Goal: Information Seeking & Learning: Learn about a topic

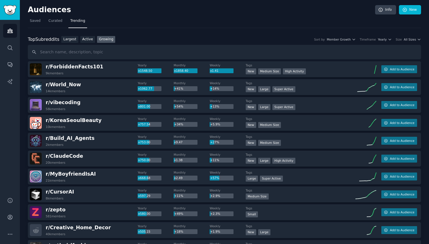
click at [392, 43] on div "Top Subreddits Top Subreddits Largest Active Growing Sort by Member Growth Time…" at bounding box center [224, 39] width 393 height 7
click at [389, 41] on icon "button" at bounding box center [390, 39] width 4 height 4
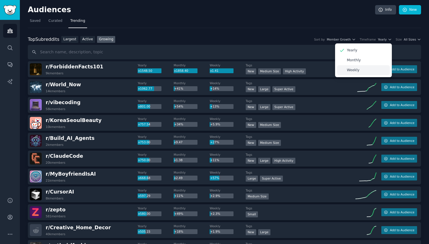
click at [363, 68] on div "Weekly" at bounding box center [363, 70] width 53 height 10
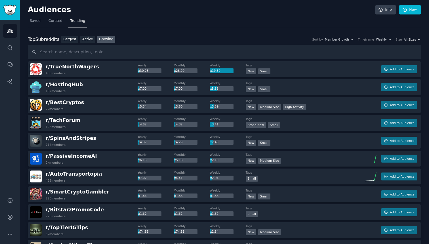
click at [409, 39] on span "All Sizes" at bounding box center [410, 39] width 12 height 4
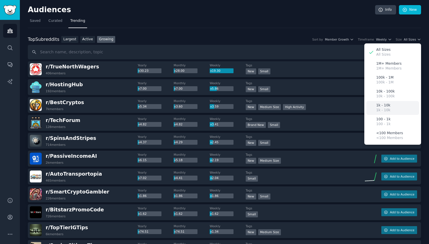
click at [398, 110] on div "1k - 10k 1k - 10k" at bounding box center [392, 108] width 53 height 14
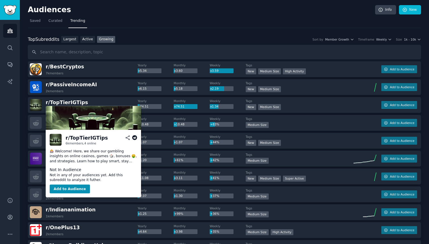
click at [73, 138] on div "r/ TopTierIGTips" at bounding box center [87, 137] width 42 height 7
copy div "r/"
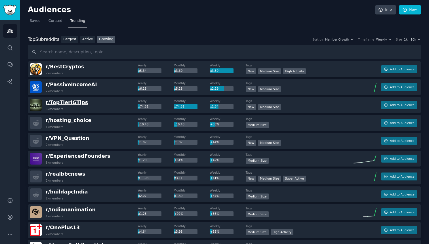
click at [66, 102] on span "r/ TopTierIGTips" at bounding box center [67, 103] width 42 height 6
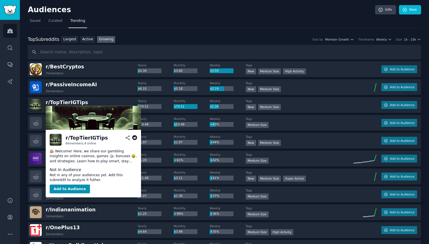
click at [129, 139] on icon at bounding box center [127, 137] width 5 height 5
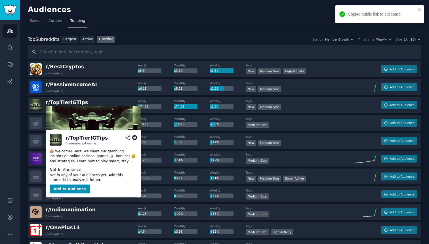
click at [135, 138] on icon at bounding box center [134, 137] width 5 height 5
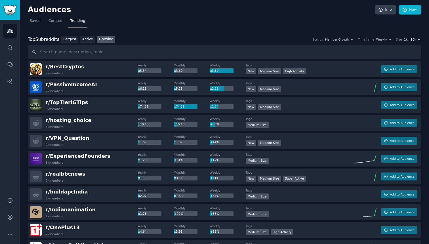
click at [414, 38] on span "1k - 10k" at bounding box center [410, 39] width 12 height 4
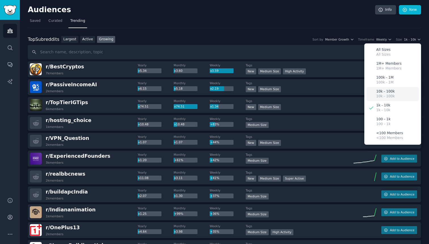
click at [400, 97] on div "10k - 100k 10k - 100k" at bounding box center [392, 94] width 53 height 14
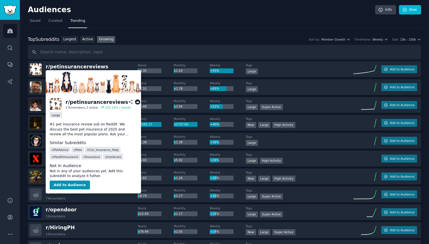
click at [135, 101] on icon at bounding box center [137, 102] width 5 height 5
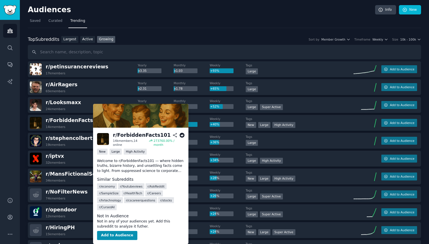
click at [175, 135] on icon at bounding box center [175, 135] width 5 height 5
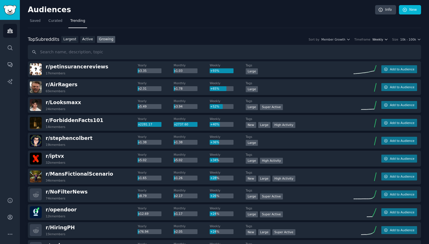
click at [388, 41] on icon "button" at bounding box center [386, 39] width 4 height 4
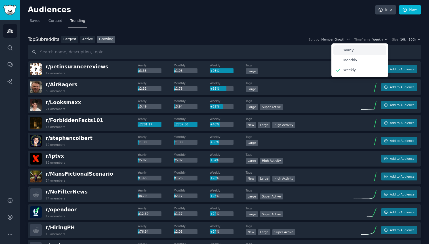
click at [377, 51] on div "Yearly" at bounding box center [359, 50] width 53 height 10
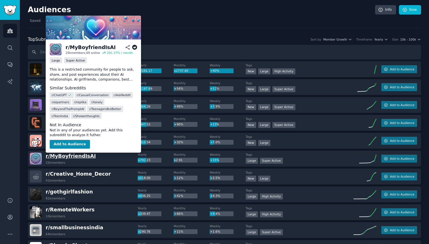
click at [68, 158] on span "r/ MyBoyfriendIsAI" at bounding box center [71, 156] width 50 height 6
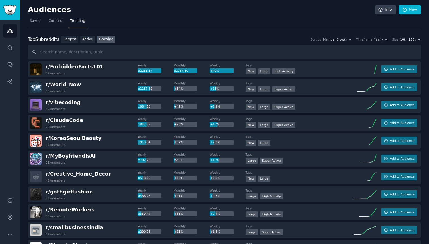
click at [413, 41] on span "10k - 100k" at bounding box center [408, 39] width 16 height 4
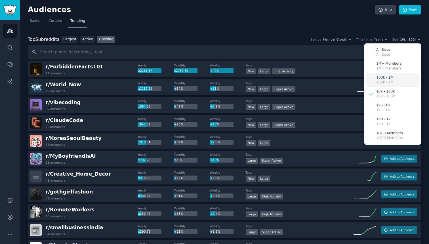
click at [396, 83] on div "100k - 1M 100k - 1M" at bounding box center [392, 80] width 53 height 14
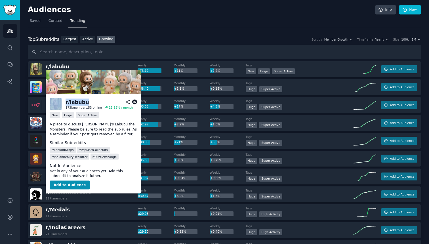
drag, startPoint x: 116, startPoint y: 157, endPoint x: 57, endPoint y: 102, distance: 79.9
click at [57, 102] on div "r/ labubu 173k members, 53 online 11.32 % / month New Huge Super Active A place…" at bounding box center [93, 143] width 95 height 99
copy div "r/ labubu"
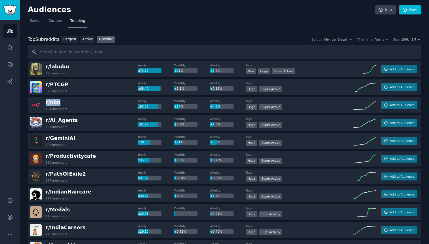
drag, startPoint x: 62, startPoint y: 105, endPoint x: 46, endPoint y: 105, distance: 16.5
click at [46, 105] on div "r/ n8n 134k members" at bounding box center [84, 105] width 108 height 12
copy span "r/ n8n"
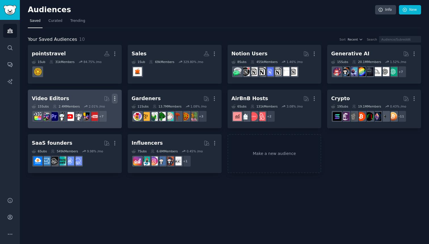
click at [114, 99] on icon "button" at bounding box center [115, 99] width 6 height 6
click at [101, 110] on p "Delete" at bounding box center [99, 111] width 13 height 6
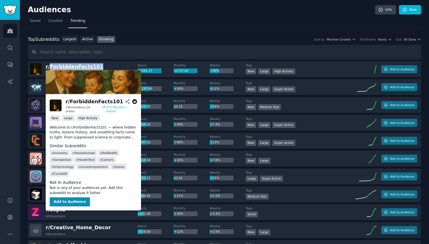
drag, startPoint x: 100, startPoint y: 68, endPoint x: 49, endPoint y: 68, distance: 50.5
click at [49, 68] on div "r/ ForbiddenFacts101 14k members" at bounding box center [84, 69] width 108 height 12
copy span "ForbiddenFacts101"
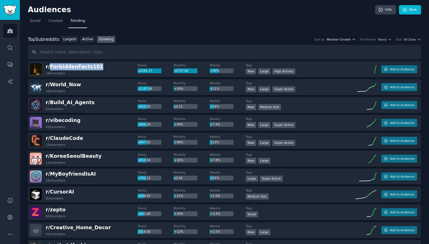
click at [356, 39] on icon "button" at bounding box center [354, 39] width 4 height 4
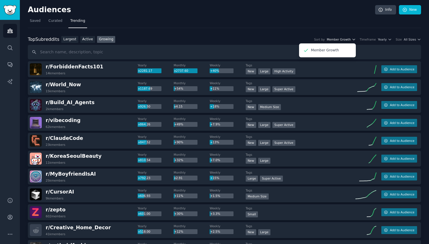
click at [356, 39] on icon "button" at bounding box center [354, 39] width 4 height 4
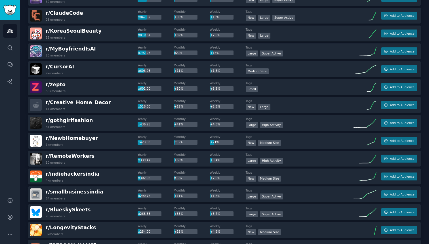
scroll to position [126, 0]
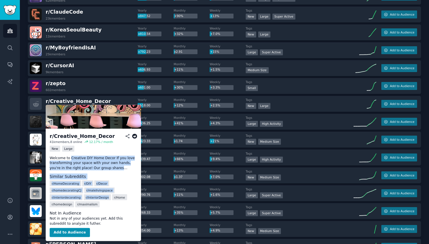
drag, startPoint x: 98, startPoint y: 204, endPoint x: 70, endPoint y: 159, distance: 52.6
click at [70, 159] on div "r/ Creative_Home_Decor 41k members, 8 online 12.17 % / month New Large Welcome …" at bounding box center [93, 185] width 95 height 112
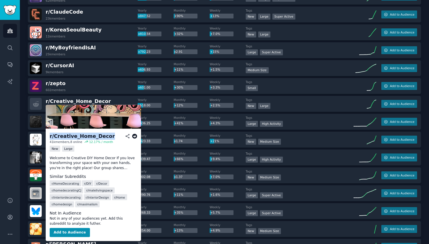
drag, startPoint x: 96, startPoint y: 204, endPoint x: 50, endPoint y: 138, distance: 80.7
click at [50, 138] on div "r/ Creative_Home_Decor 41k members, 8 online 12.17 % / month New Large Welcome …" at bounding box center [93, 185] width 95 height 112
copy div "r/ Creative_Home_Decor"
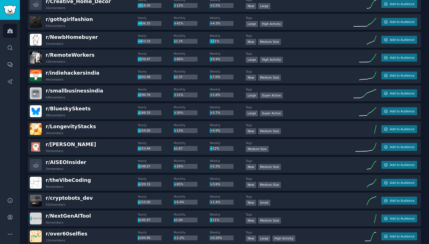
scroll to position [236, 0]
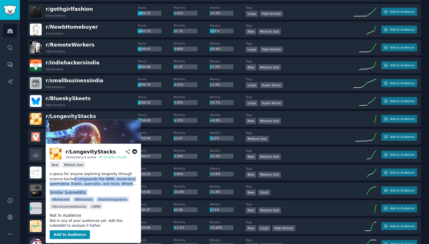
drag, startPoint x: 107, startPoint y: 207, endPoint x: 73, endPoint y: 178, distance: 44.3
click at [73, 178] on div "r/ LongevityStacks 3k members, 6 online 12.93 % / month New Medium Size a space…" at bounding box center [93, 193] width 95 height 99
drag, startPoint x: 98, startPoint y: 213, endPoint x: 64, endPoint y: 177, distance: 49.0
click at [64, 177] on div "r/ LongevityStacks 3k members, 6 online 12.93 % / month New Medium Size a space…" at bounding box center [93, 193] width 95 height 99
click at [101, 207] on dd "r/ Biohacked r/ Biohackers r/ biohackingscience r/ NicotinamideRiboside r/ NMN" at bounding box center [93, 202] width 87 height 14
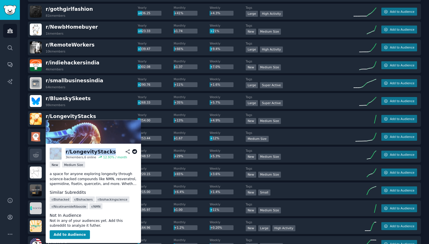
drag, startPoint x: 101, startPoint y: 209, endPoint x: 54, endPoint y: 154, distance: 72.9
click at [54, 154] on div "r/ LongevityStacks 3k members, 6 online 12.93 % / month New Medium Size a space…" at bounding box center [93, 193] width 95 height 99
copy div "r/ LongevityStacks"
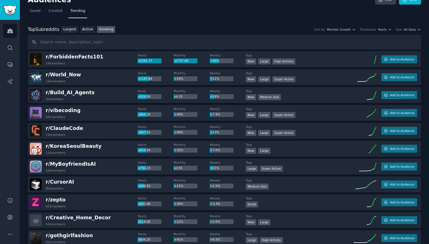
scroll to position [5, 0]
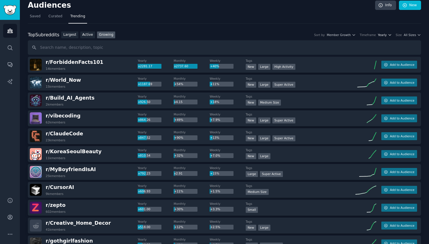
click at [389, 35] on icon "button" at bounding box center [390, 35] width 4 height 4
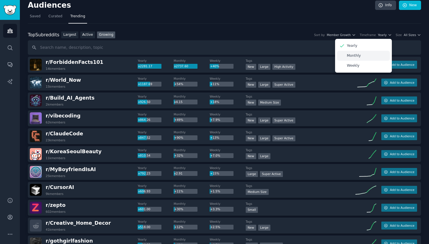
click at [373, 59] on div "Monthly" at bounding box center [363, 56] width 53 height 10
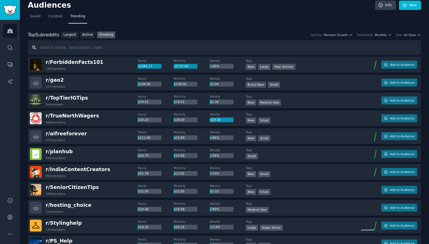
click at [404, 41] on input "text" at bounding box center [224, 47] width 393 height 14
click at [416, 34] on span "All Sizes" at bounding box center [410, 35] width 12 height 4
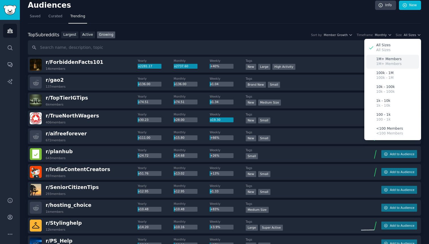
click at [401, 60] on div "1M+ Members 1M+ Members" at bounding box center [392, 62] width 53 height 14
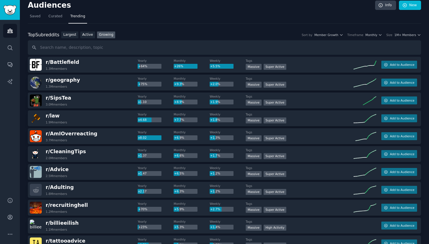
scroll to position [3, 0]
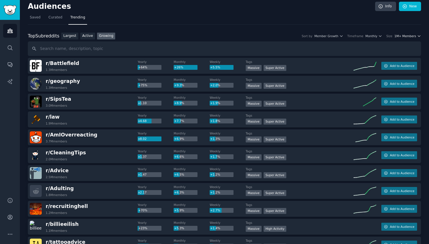
click at [412, 34] on span "1M+ Members" at bounding box center [405, 36] width 22 height 4
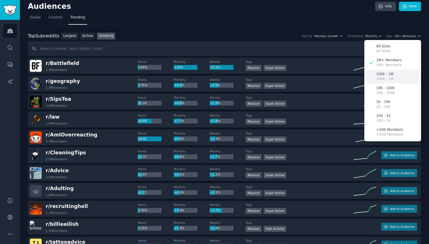
click at [396, 72] on div "100k - 1M 100k - 1M" at bounding box center [392, 77] width 53 height 14
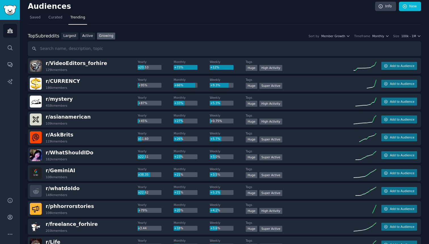
click at [85, 62] on span "r/ VideoEditors_forhire" at bounding box center [77, 63] width 62 height 6
drag, startPoint x: 75, startPoint y: 64, endPoint x: 78, endPoint y: 71, distance: 7.6
click at [78, 72] on div "r/ VideoEditors_forhire 129k members Yearly x20.53 Monthly +73% Weekly +12% Tag…" at bounding box center [224, 66] width 393 height 16
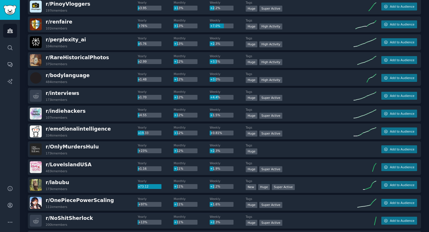
scroll to position [760, 0]
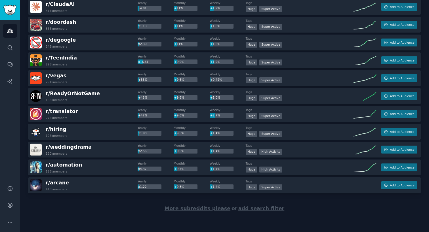
click at [208, 210] on span "More subreddits please" at bounding box center [198, 209] width 66 height 6
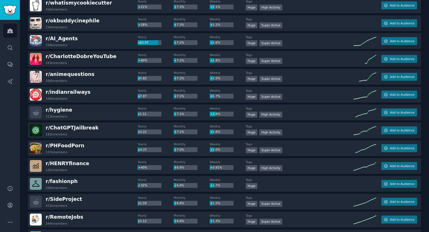
scroll to position [1653, 0]
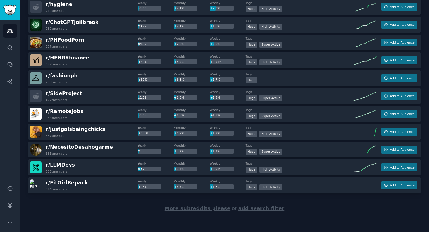
click at [192, 209] on span "More subreddits please" at bounding box center [198, 209] width 66 height 6
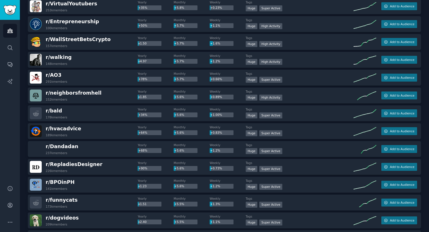
scroll to position [2547, 0]
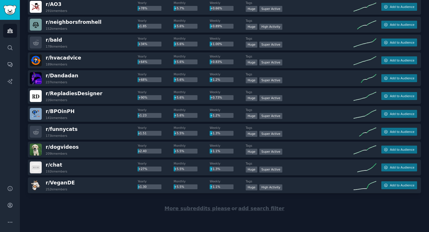
click at [180, 211] on span "More subreddits please" at bounding box center [198, 209] width 66 height 6
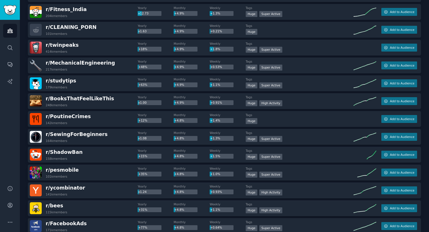
scroll to position [3441, 0]
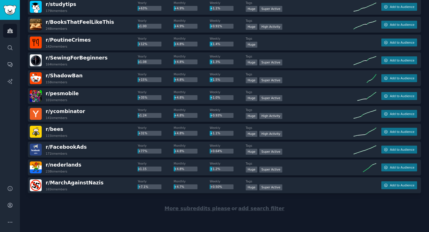
click at [180, 211] on span "More subreddits please" at bounding box center [198, 209] width 66 height 6
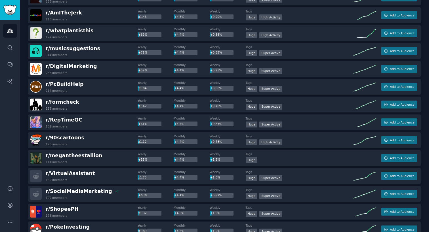
scroll to position [4335, 0]
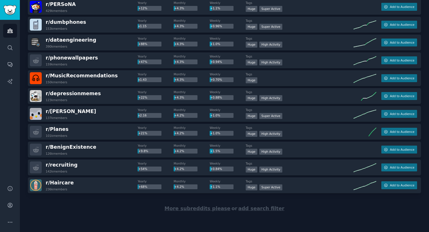
click at [185, 212] on div "More subreddits please or add search filter" at bounding box center [224, 209] width 393 height 31
click at [187, 210] on span "More subreddits please" at bounding box center [198, 209] width 66 height 6
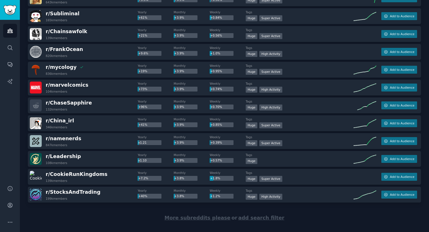
scroll to position [5229, 0]
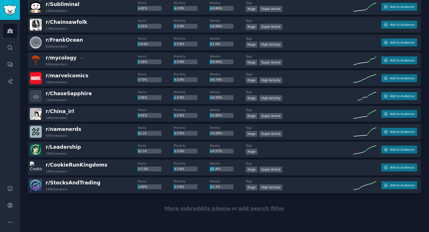
click at [179, 210] on span "More subreddits please" at bounding box center [198, 209] width 66 height 6
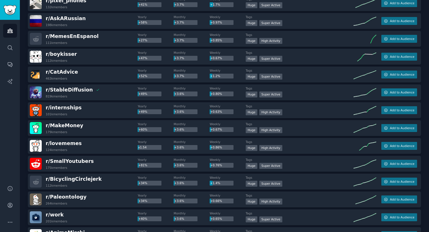
scroll to position [6122, 0]
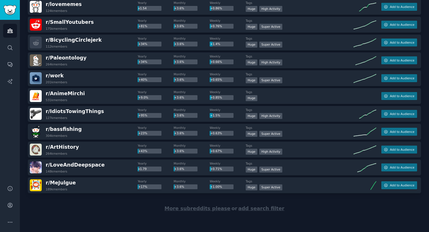
click at [189, 206] on span "More subreddits please" at bounding box center [198, 209] width 66 height 6
click at [189, 207] on div at bounding box center [224, 210] width 393 height 32
